Goal: Task Accomplishment & Management: Use online tool/utility

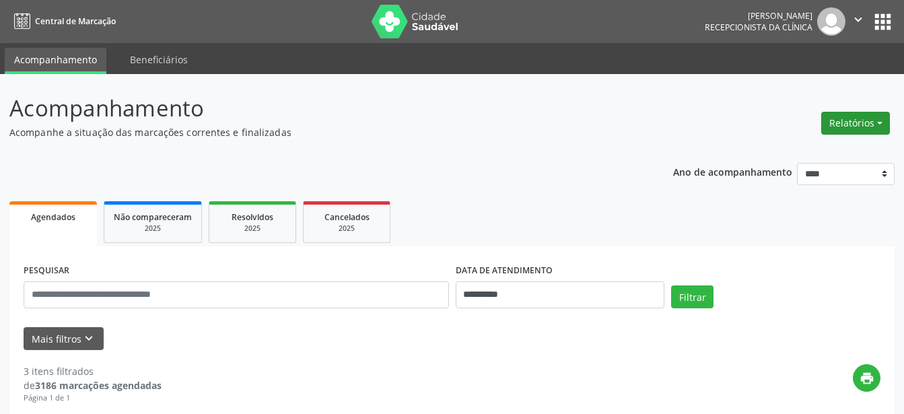
click at [837, 123] on button "Relatórios" at bounding box center [855, 123] width 69 height 23
click at [810, 147] on link "Agendamentos" at bounding box center [818, 152] width 145 height 19
select select "*"
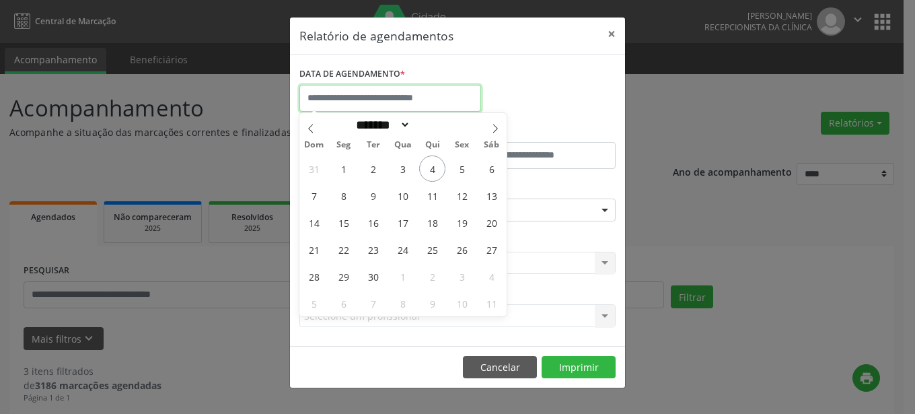
click at [424, 94] on input "text" at bounding box center [390, 98] width 182 height 27
click at [433, 172] on span "4" at bounding box center [432, 168] width 26 height 26
type input "**********"
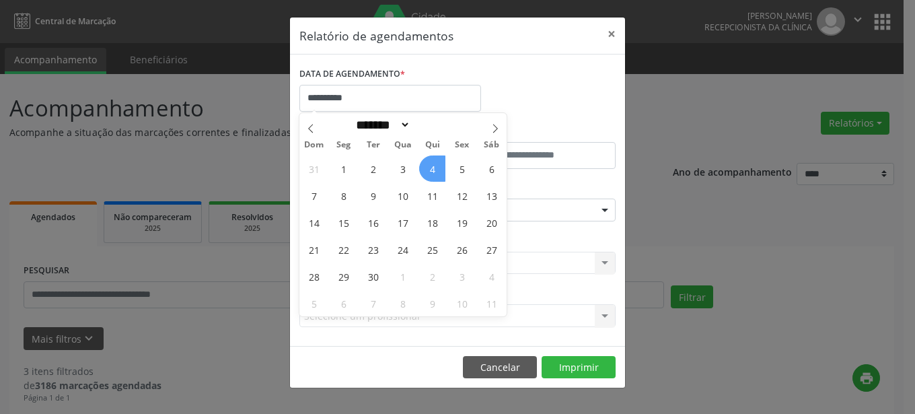
click at [433, 172] on span "4" at bounding box center [432, 168] width 26 height 26
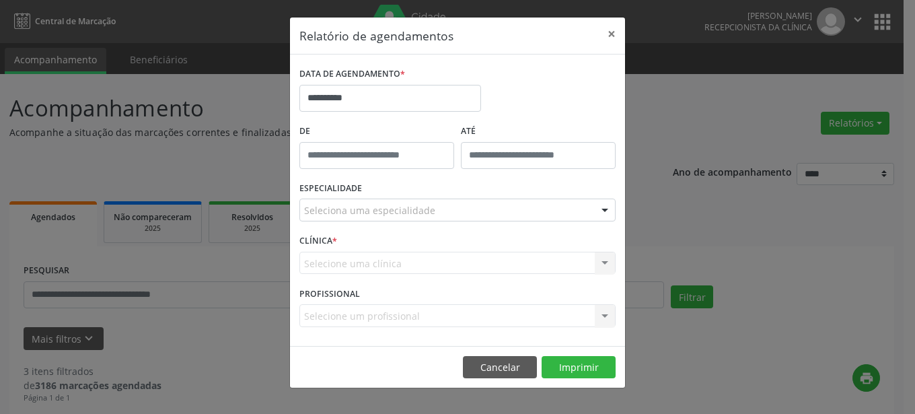
click at [604, 207] on div at bounding box center [605, 210] width 20 height 23
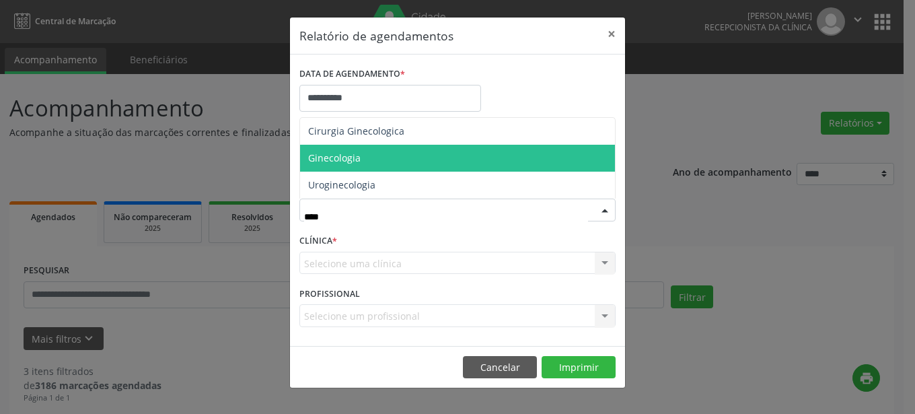
click at [382, 164] on span "Ginecologia" at bounding box center [457, 158] width 315 height 27
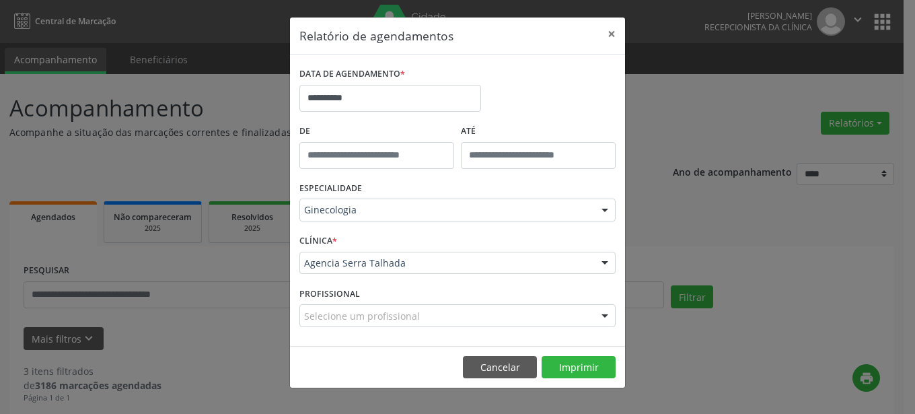
click at [607, 207] on div at bounding box center [605, 210] width 20 height 23
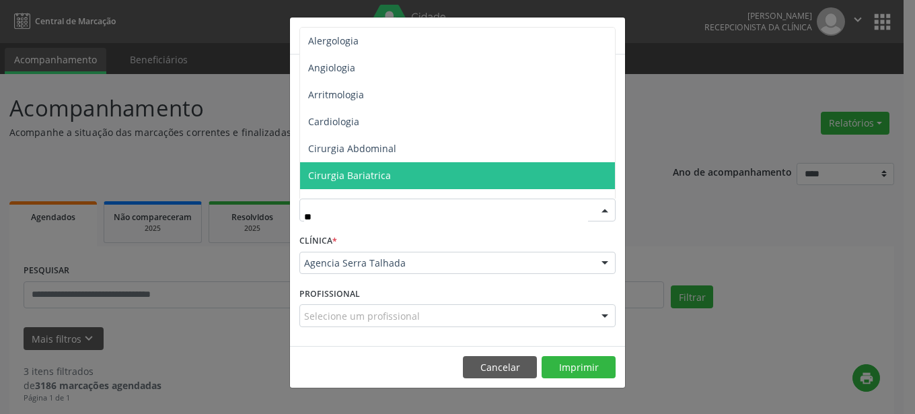
type input "***"
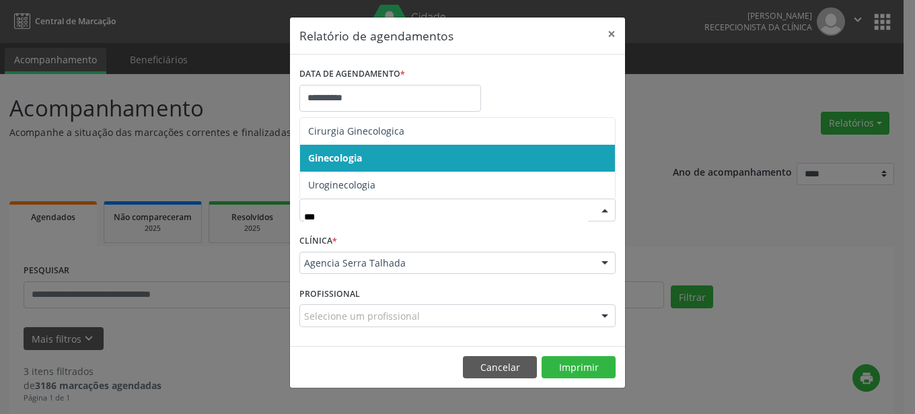
click at [344, 155] on span "Ginecologia" at bounding box center [335, 157] width 54 height 13
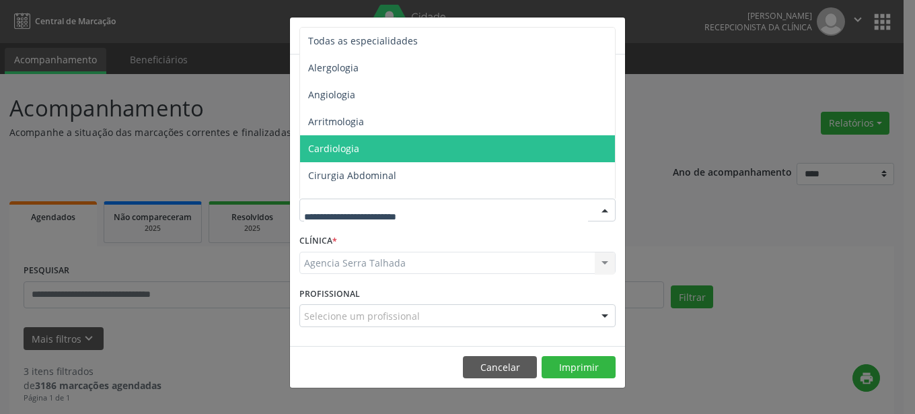
click at [606, 208] on div at bounding box center [605, 210] width 20 height 23
click at [450, 149] on span "Cardiologia" at bounding box center [458, 148] width 317 height 27
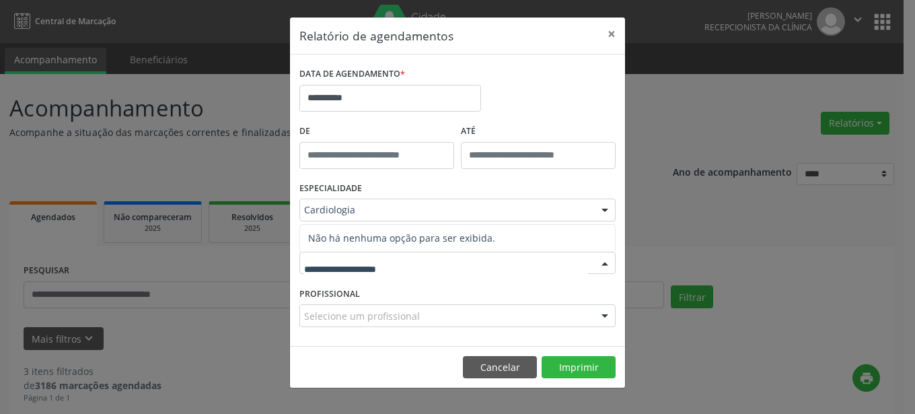
click at [602, 260] on div at bounding box center [605, 263] width 20 height 23
type input "*"
click at [606, 262] on div at bounding box center [605, 263] width 20 height 23
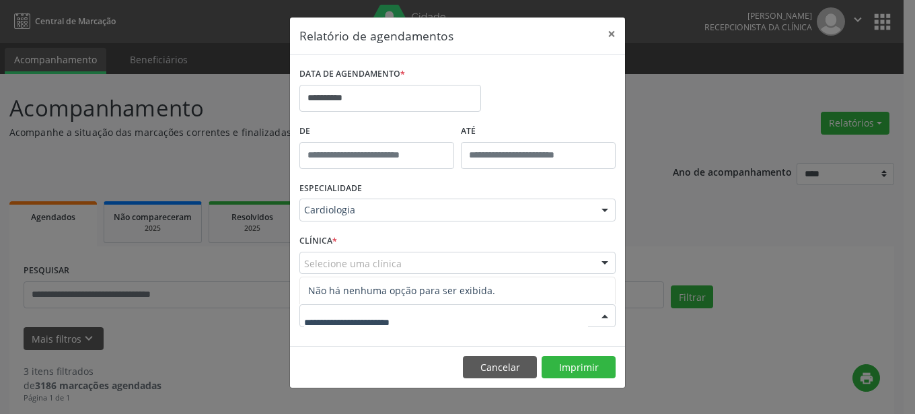
click at [603, 312] on div at bounding box center [605, 316] width 20 height 23
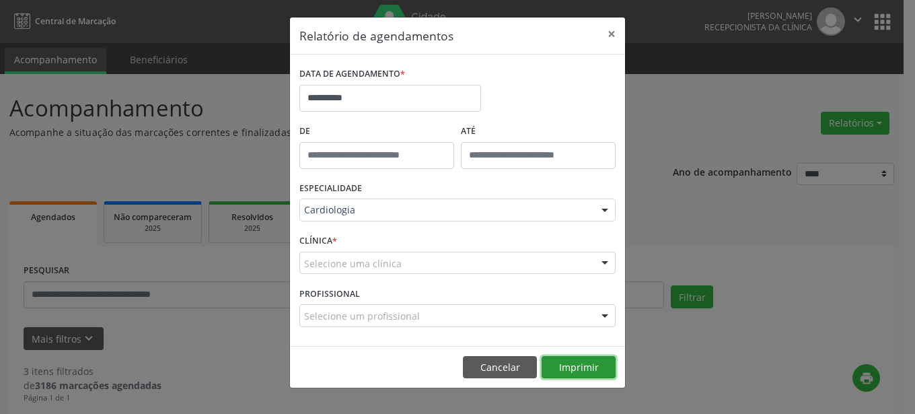
click at [565, 371] on button "Imprimir" at bounding box center [579, 367] width 74 height 23
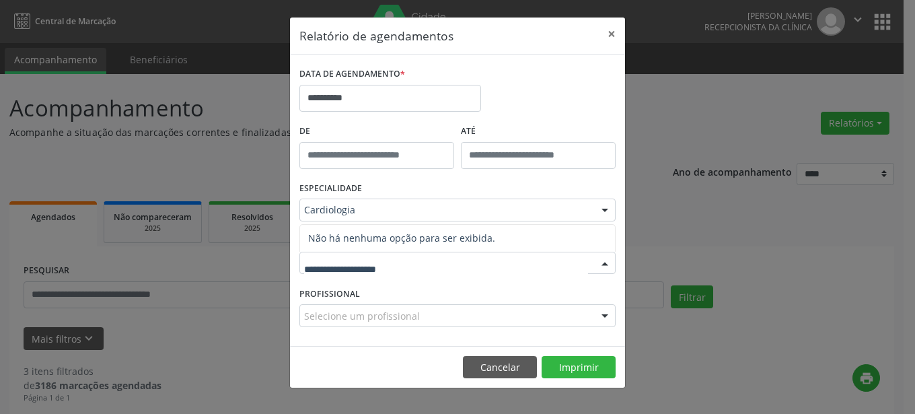
click at [604, 264] on div at bounding box center [605, 263] width 20 height 23
click at [616, 34] on button "×" at bounding box center [611, 33] width 27 height 33
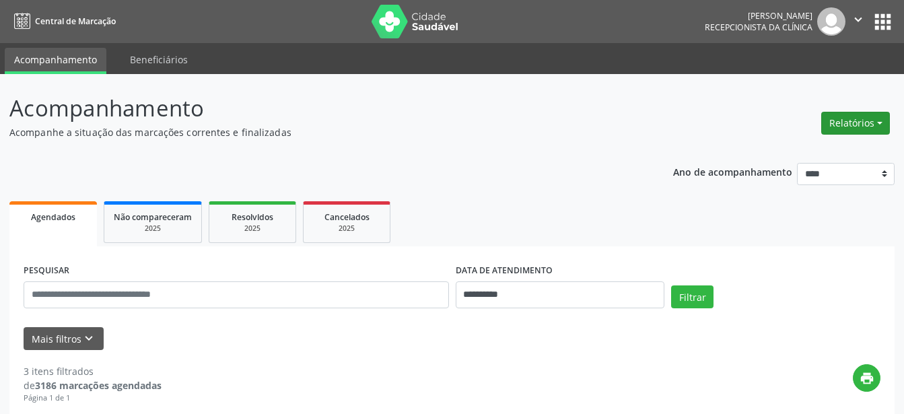
click at [871, 128] on button "Relatórios" at bounding box center [855, 123] width 69 height 23
click at [811, 156] on link "Agendamentos" at bounding box center [818, 152] width 145 height 19
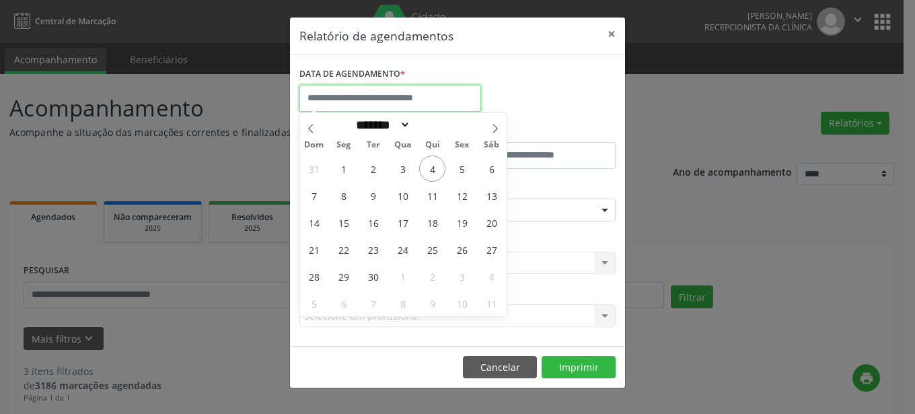
click at [417, 94] on input "text" at bounding box center [390, 98] width 182 height 27
click at [434, 174] on span "4" at bounding box center [432, 168] width 26 height 26
type input "**********"
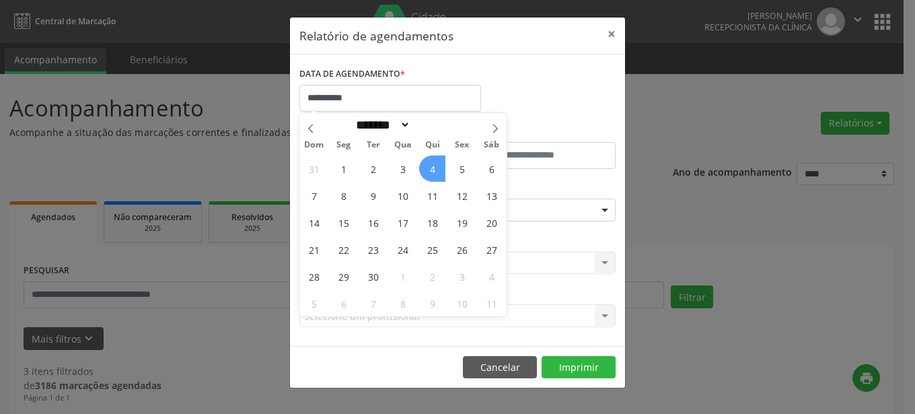
click at [434, 174] on span "4" at bounding box center [432, 168] width 26 height 26
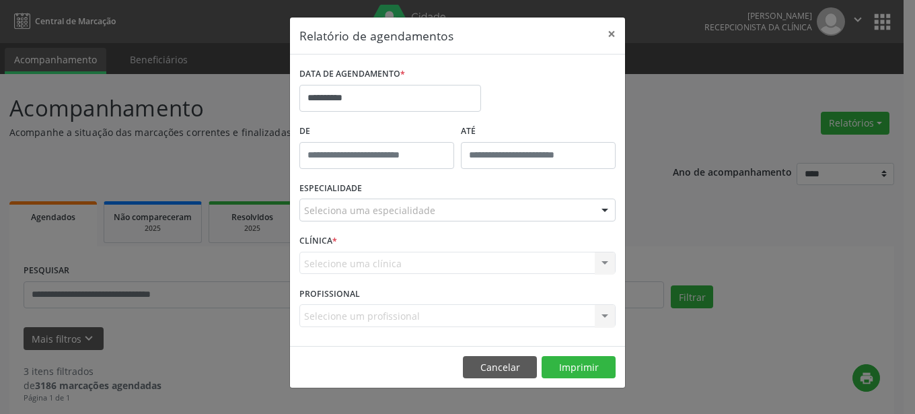
click at [604, 209] on div at bounding box center [605, 210] width 20 height 23
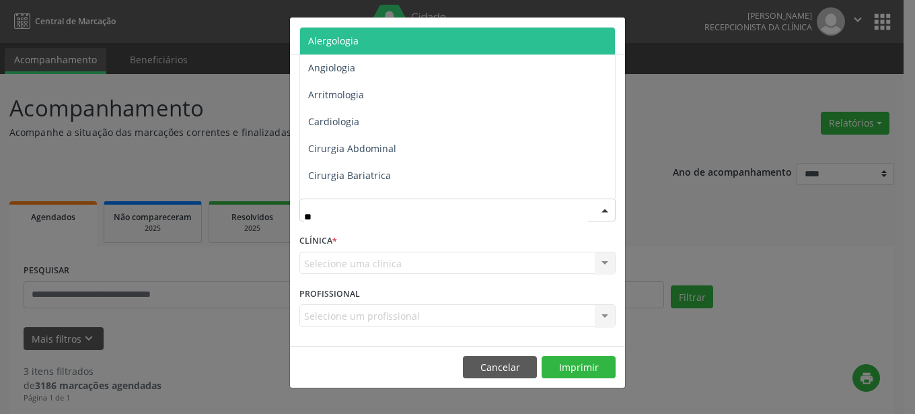
type input "***"
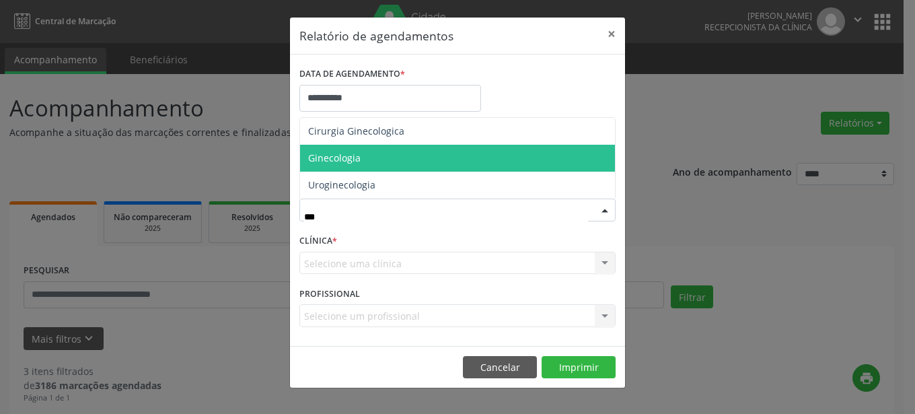
click at [392, 162] on span "Ginecologia" at bounding box center [457, 158] width 315 height 27
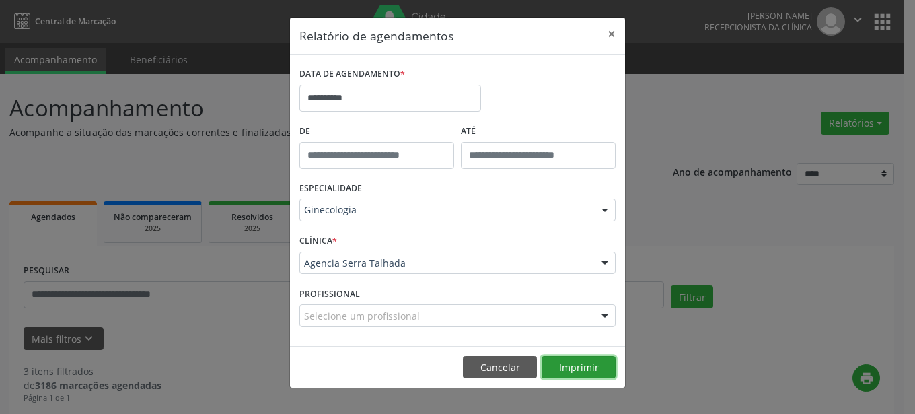
click at [567, 364] on button "Imprimir" at bounding box center [579, 367] width 74 height 23
